Goal: Information Seeking & Learning: Check status

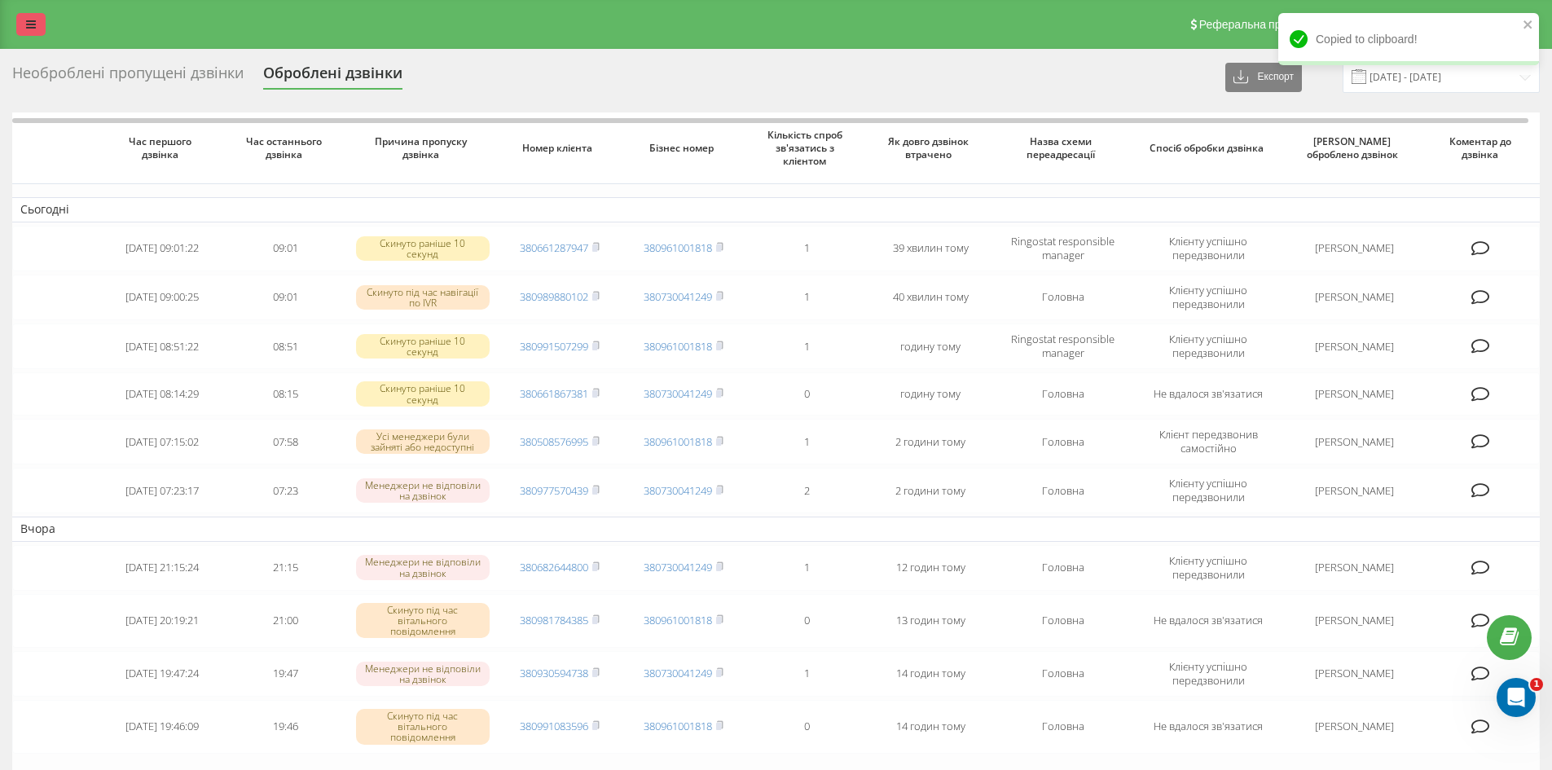
click at [40, 14] on link at bounding box center [30, 24] width 29 height 23
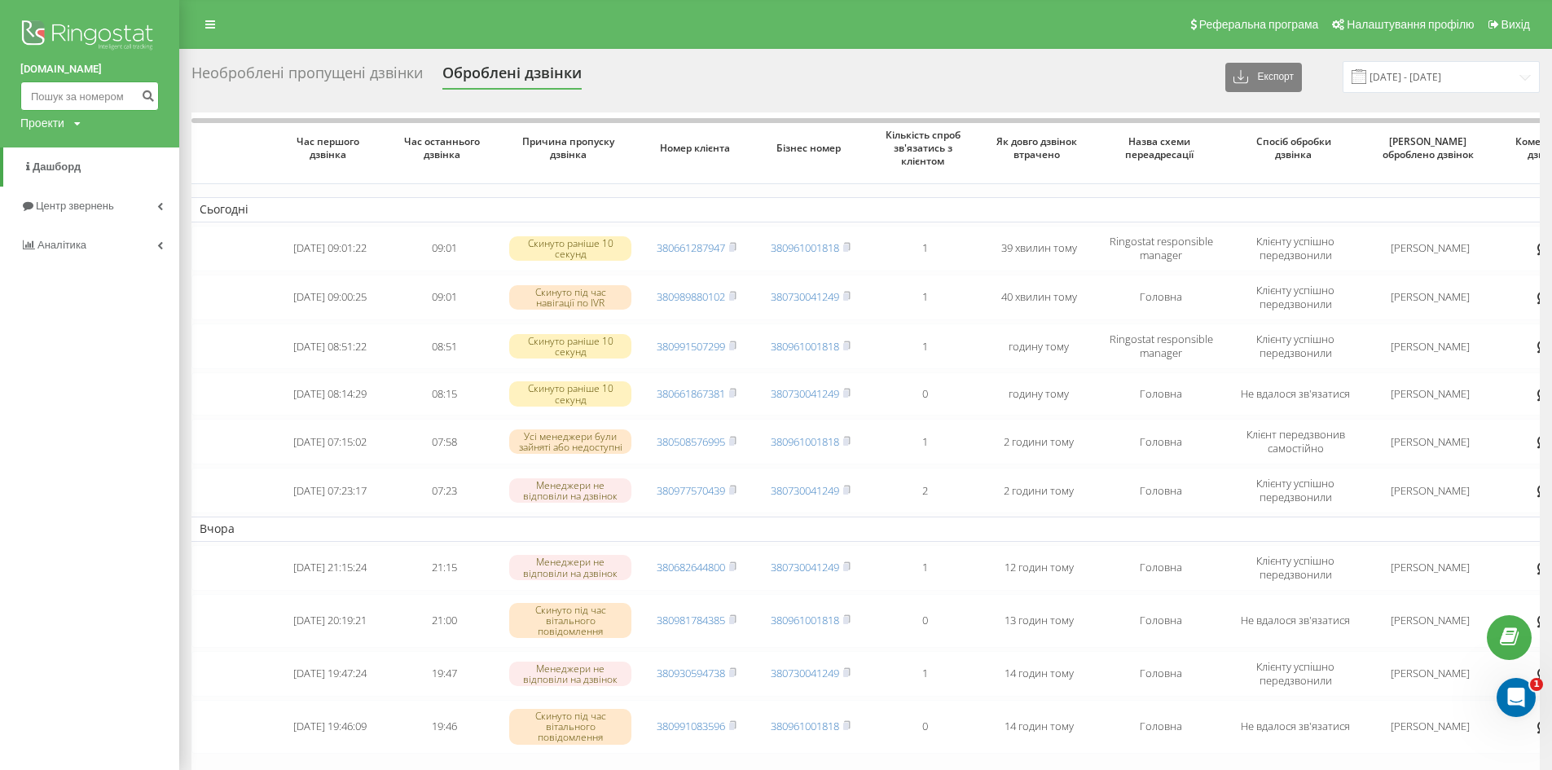
click at [62, 95] on input at bounding box center [89, 95] width 139 height 29
paste input "+380984815507"
type input "+380984815507"
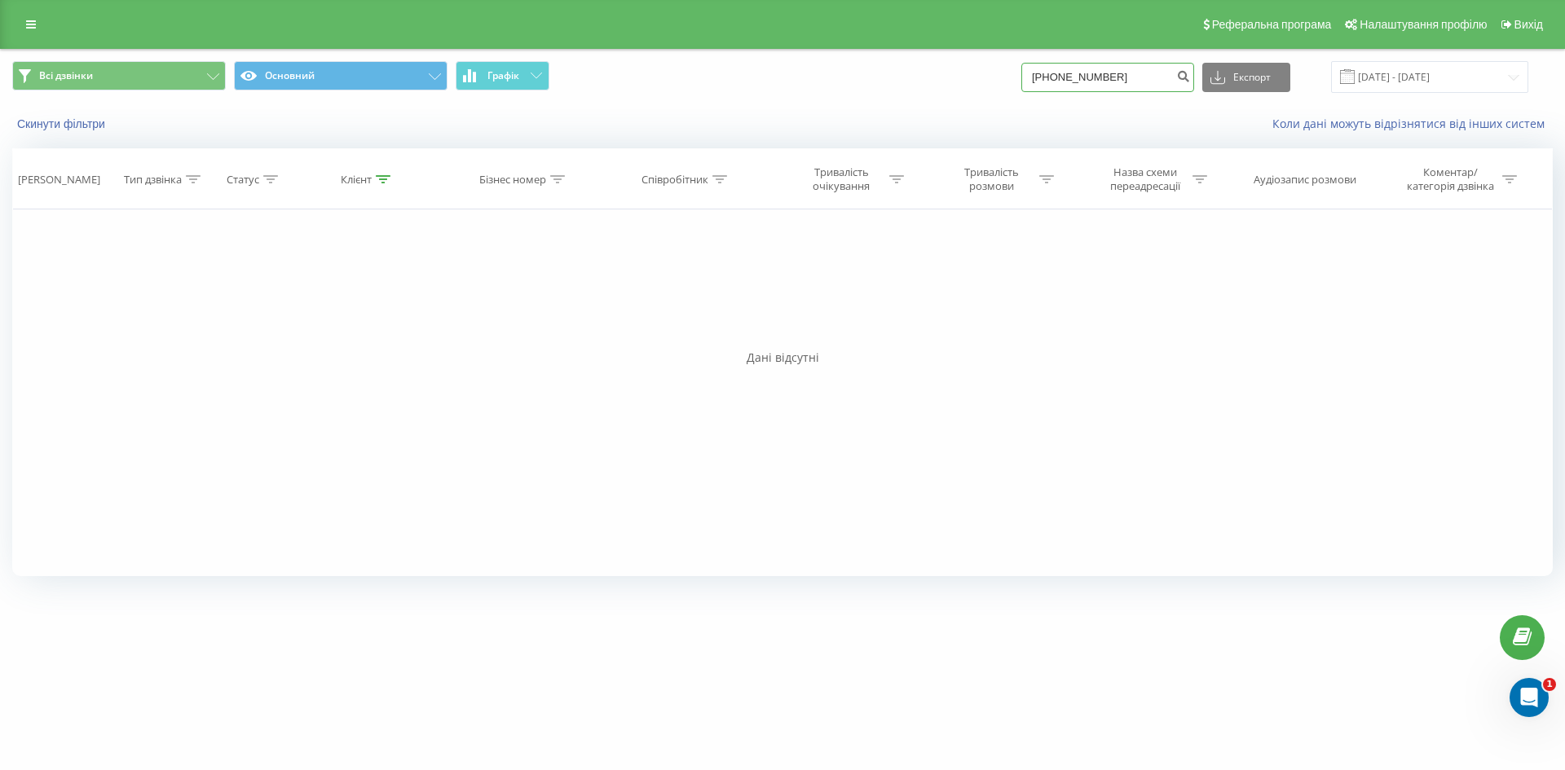
drag, startPoint x: 1126, startPoint y: 81, endPoint x: 1035, endPoint y: 79, distance: 91.3
click at [1035, 79] on div "Всі дзвінки Основний Графік +380984815507 Експорт .csv .xls .xlsx 22.05.2025 - …" at bounding box center [782, 77] width 1540 height 32
paste input "61840279"
type input "+380961840279"
click at [23, 25] on link at bounding box center [30, 24] width 29 height 23
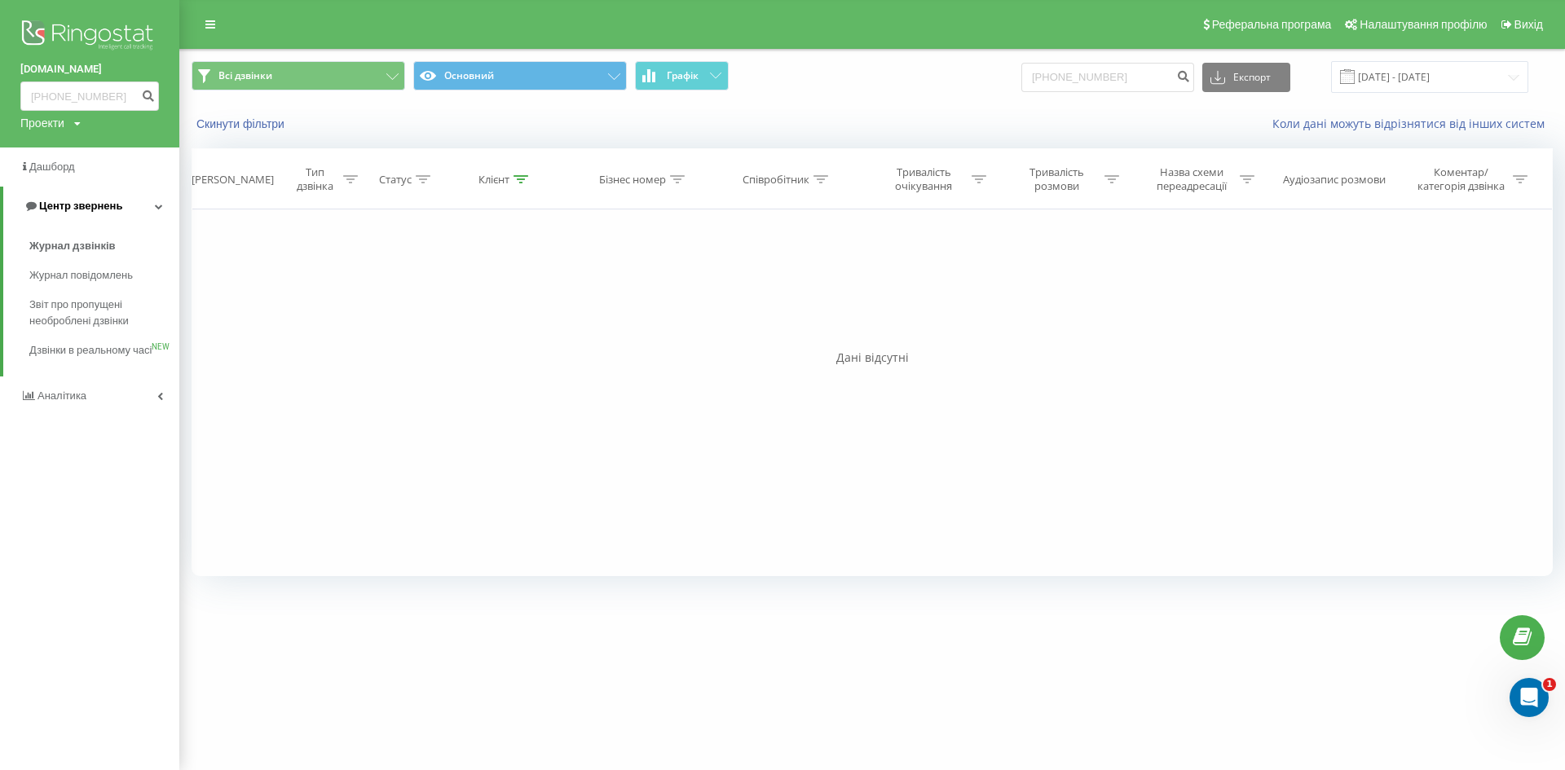
click at [117, 209] on span "Центр звернень" at bounding box center [80, 206] width 83 height 12
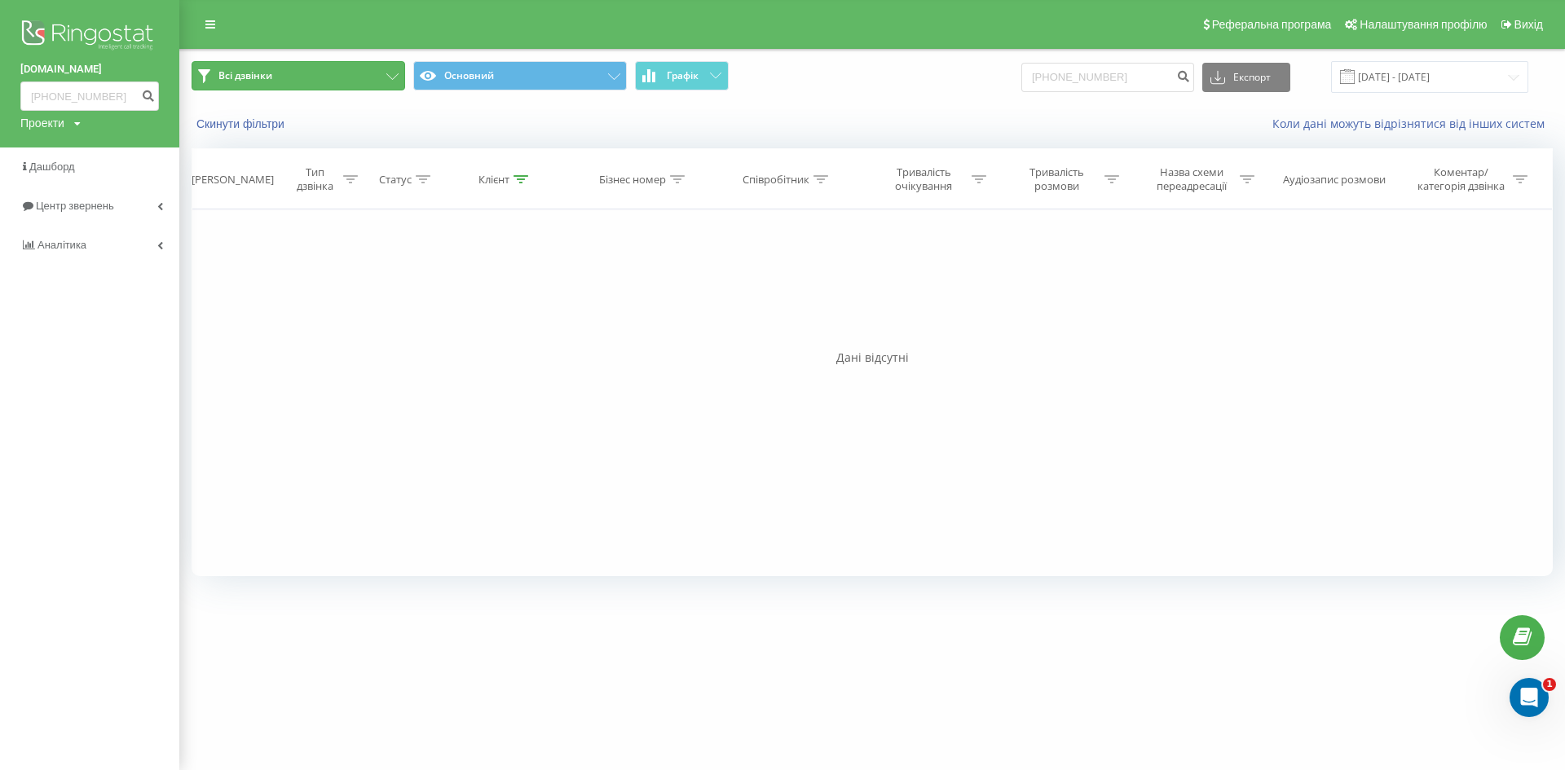
click at [258, 79] on span "Всі дзвінки" at bounding box center [245, 75] width 54 height 13
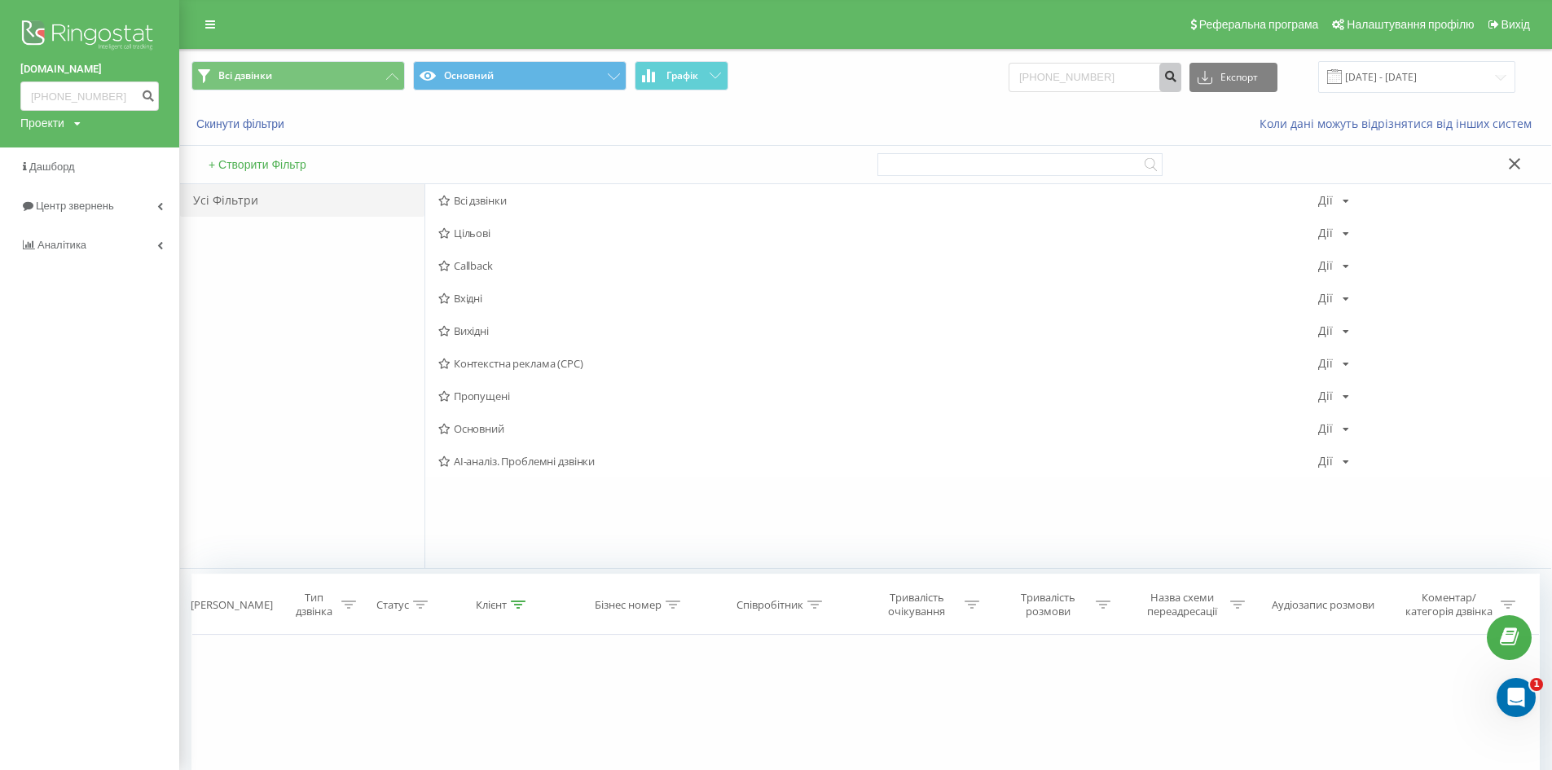
click at [1182, 83] on button "submit" at bounding box center [1171, 77] width 22 height 29
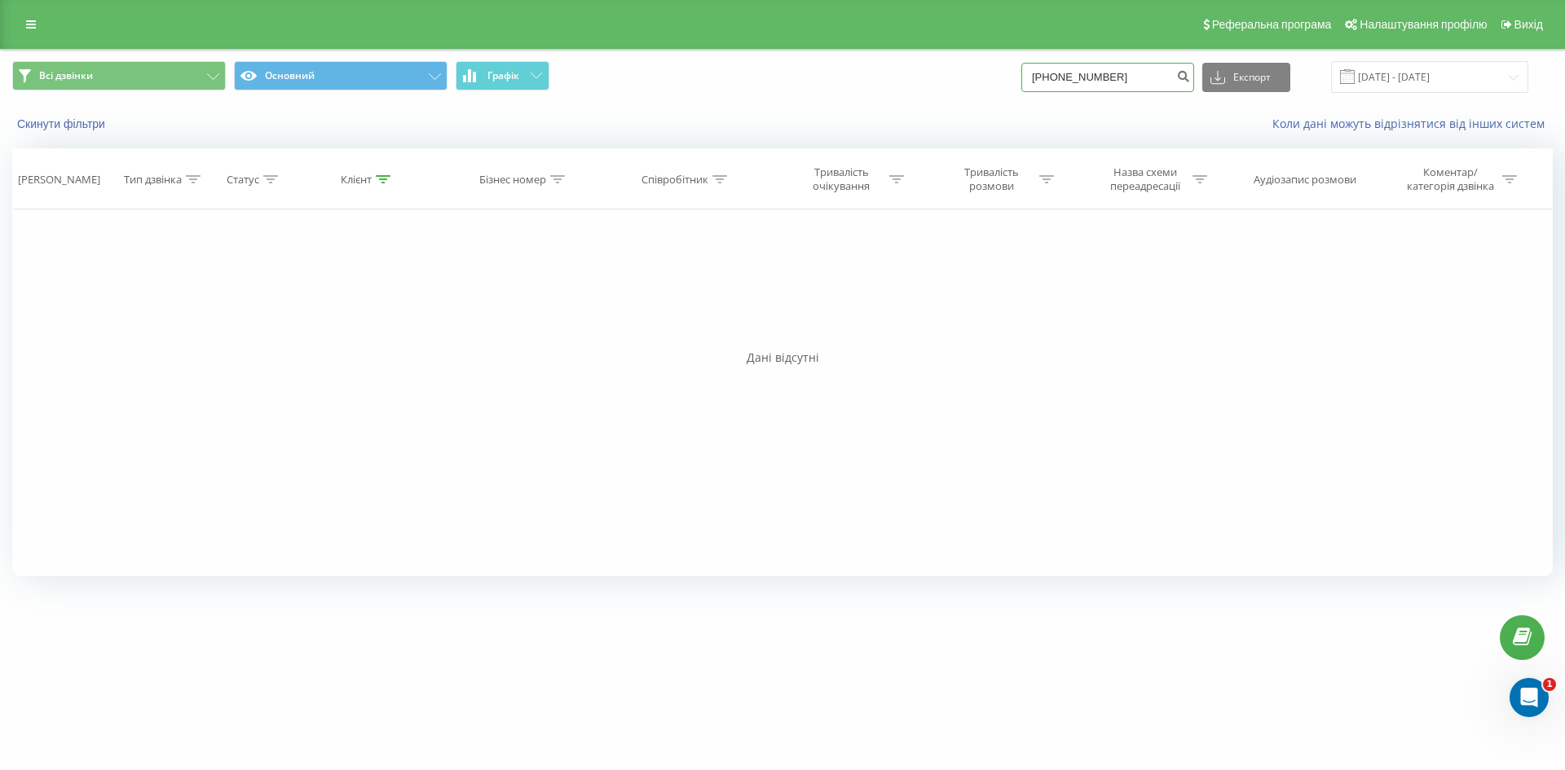
drag, startPoint x: 1135, startPoint y: 71, endPoint x: 1072, endPoint y: 79, distance: 63.3
click at [1046, 76] on input "[PHONE_NUMBER]" at bounding box center [1107, 77] width 173 height 29
paste input "380966969122"
type input "380966969122"
click at [352, 76] on button "Основний" at bounding box center [341, 75] width 214 height 29
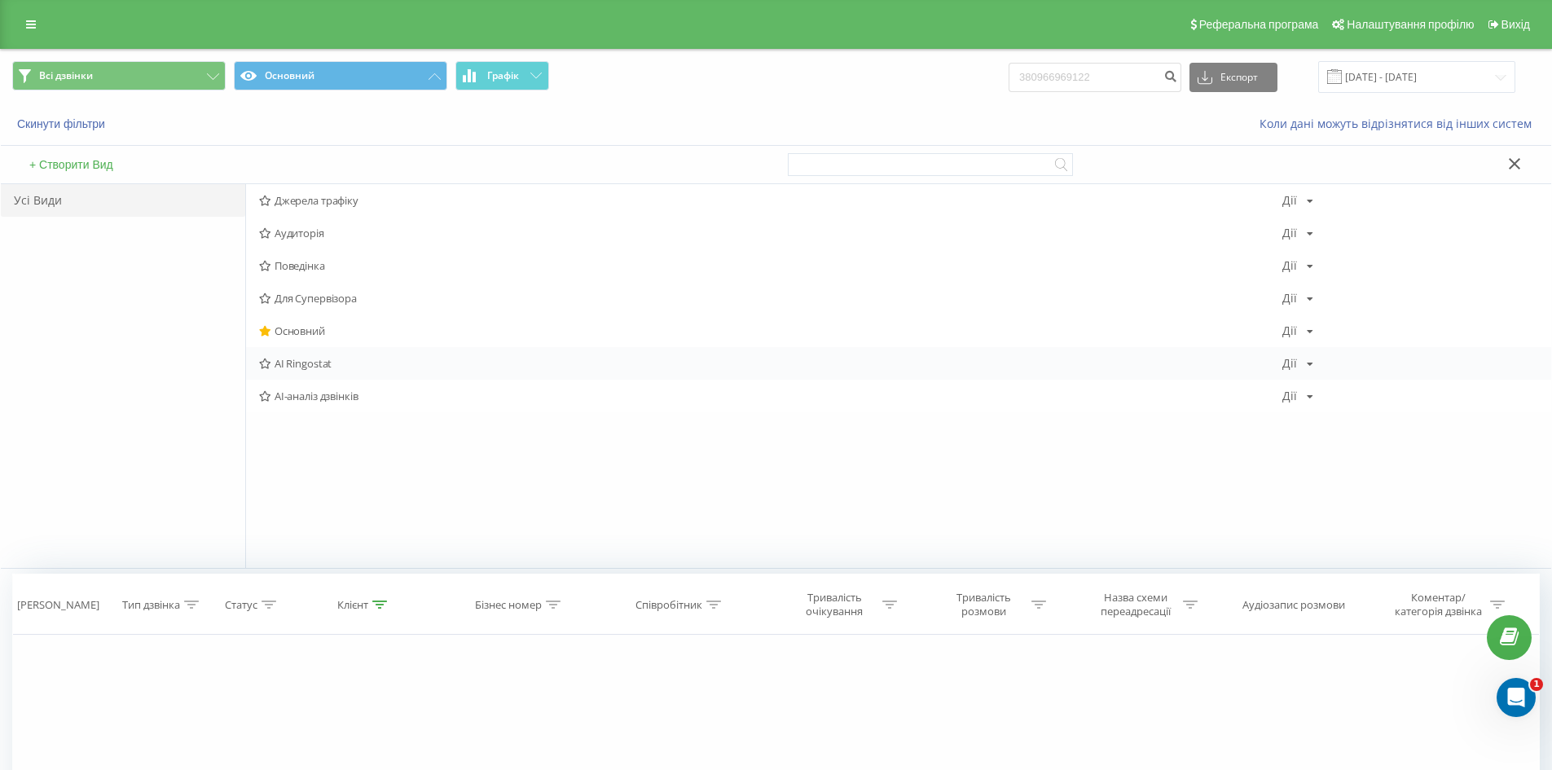
click at [317, 359] on span "AI Ringostat" at bounding box center [771, 363] width 1024 height 11
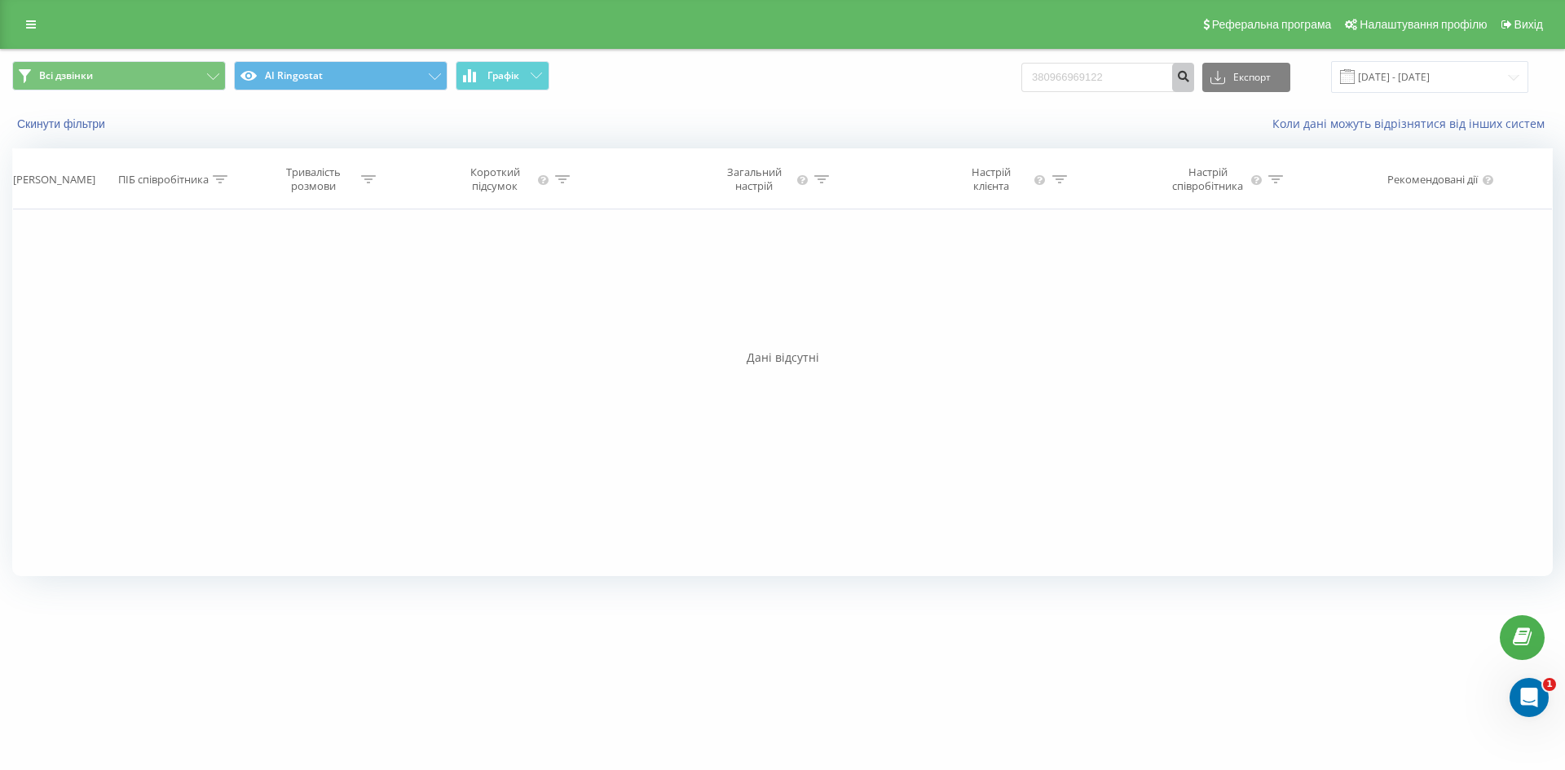
click at [1190, 79] on icon "submit" at bounding box center [1183, 74] width 14 height 10
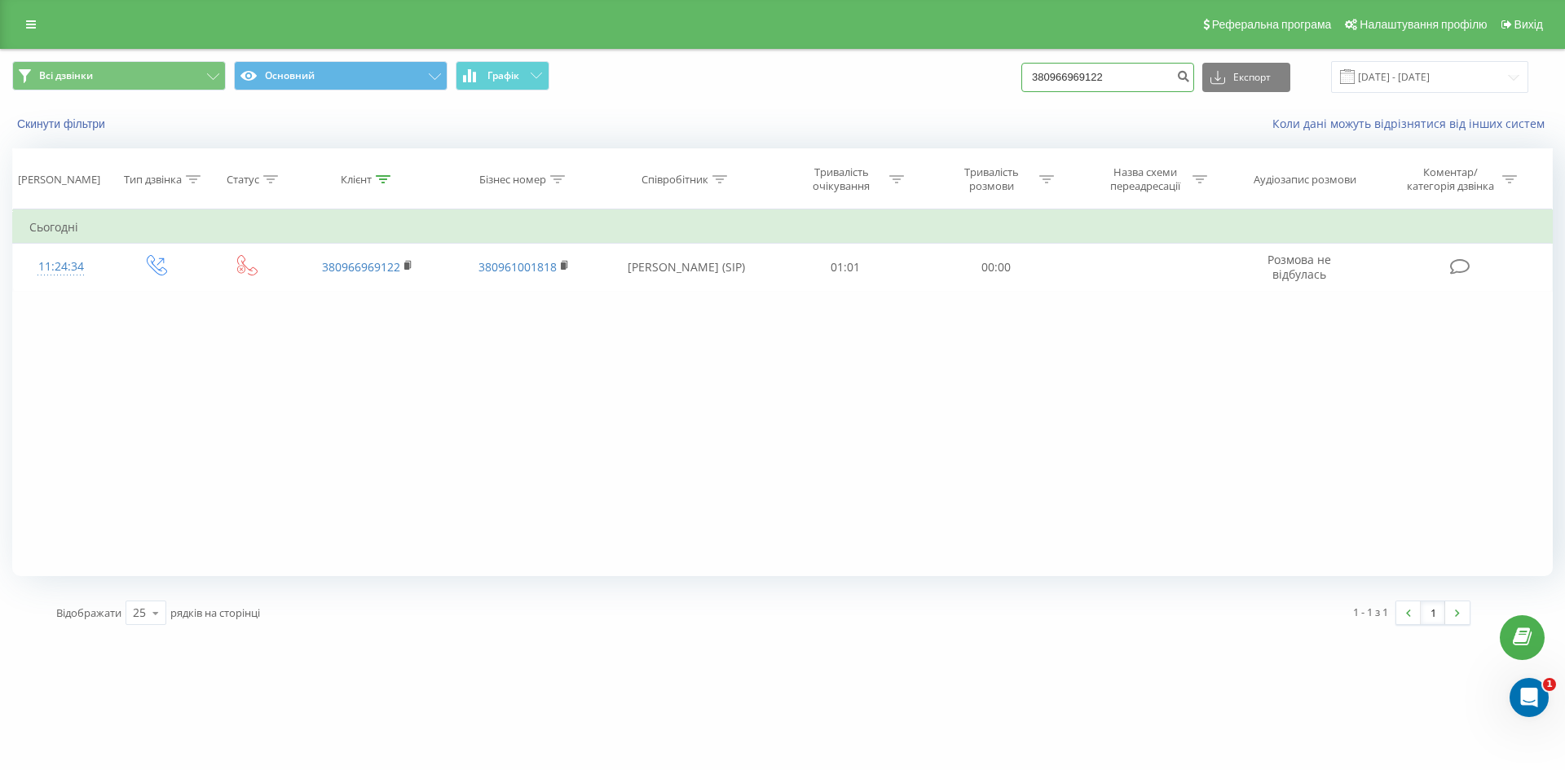
drag, startPoint x: 1143, startPoint y: 72, endPoint x: 1122, endPoint y: 81, distance: 23.0
click at [1020, 81] on div "Всі дзвінки Основний Графік 380966969122 Експорт .csv .xls .xlsx 22.05.2025 - 2…" at bounding box center [782, 77] width 1540 height 32
paste input "+380961840279"
type input "+380961840279"
drag, startPoint x: 1194, startPoint y: 73, endPoint x: 1196, endPoint y: 212, distance: 139.4
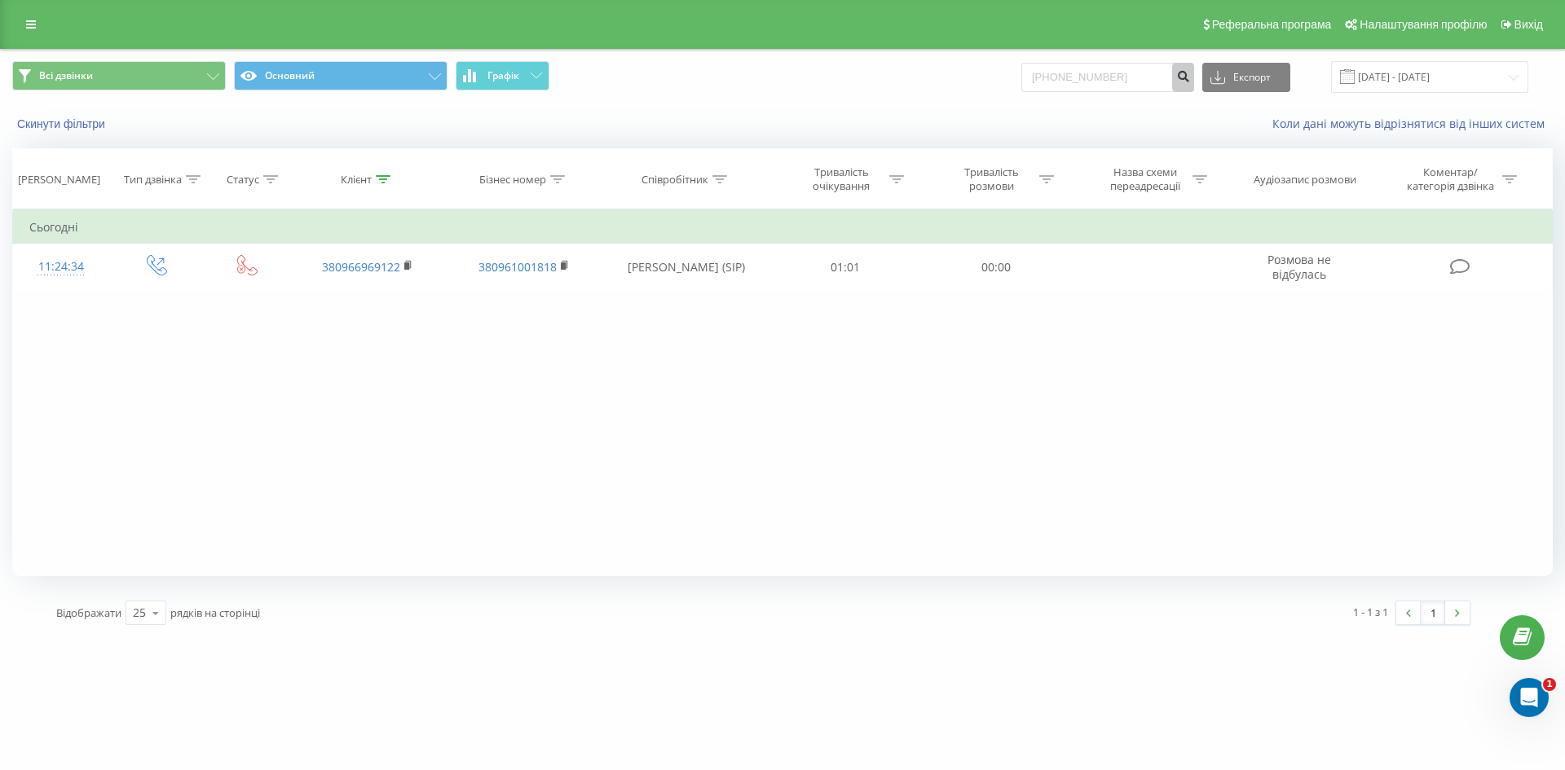
click at [1190, 73] on icon "submit" at bounding box center [1183, 74] width 14 height 10
